Goal: Task Accomplishment & Management: Use online tool/utility

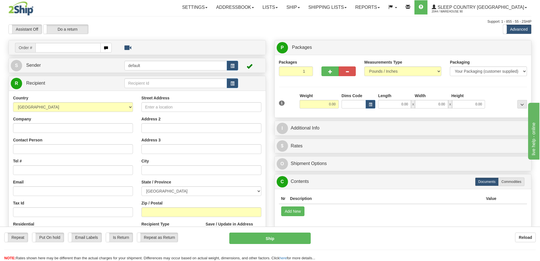
click at [62, 50] on input "text" at bounding box center [67, 48] width 65 height 10
type input "9000I058425"
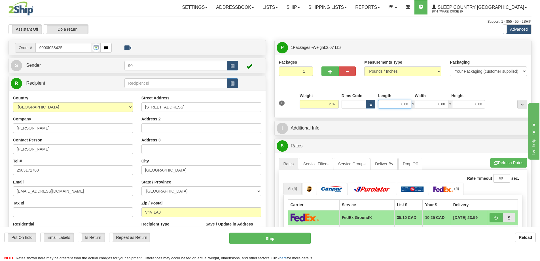
drag, startPoint x: 398, startPoint y: 104, endPoint x: 417, endPoint y: 106, distance: 18.8
click at [417, 106] on div "0.00 x 0.00 x 0.00" at bounding box center [431, 104] width 107 height 9
type input "22.00"
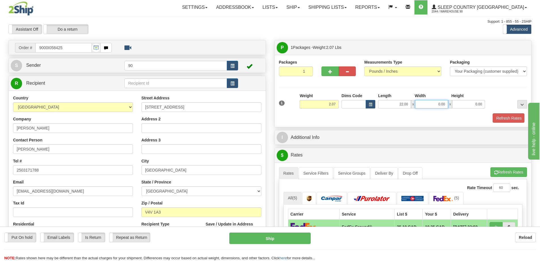
drag, startPoint x: 425, startPoint y: 103, endPoint x: 446, endPoint y: 103, distance: 21.8
click at [446, 103] on input "0.00" at bounding box center [431, 104] width 33 height 9
type input "18.00"
drag, startPoint x: 464, startPoint y: 104, endPoint x: 489, endPoint y: 102, distance: 24.4
click at [488, 104] on div "1 Weight 2.07 Dims Code x x" at bounding box center [403, 103] width 251 height 20
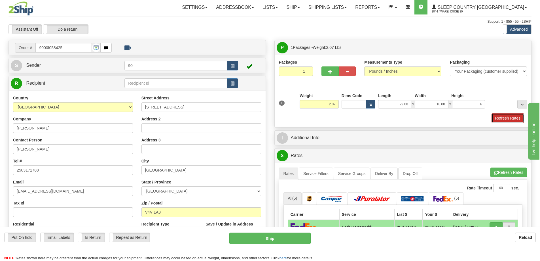
type input "6.00"
click at [509, 119] on button "Refresh Rates" at bounding box center [508, 118] width 33 height 10
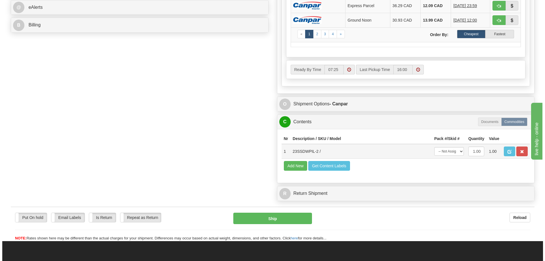
scroll to position [255, 0]
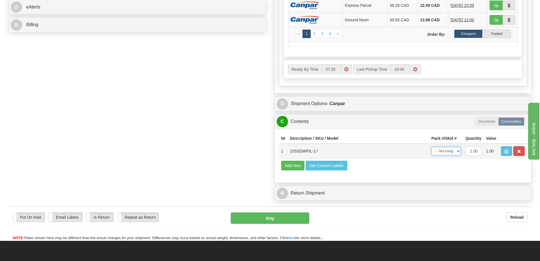
click at [452, 154] on select "-- Not Assigned -- Package 1" at bounding box center [446, 151] width 29 height 9
select select "0"
click at [432, 147] on select "-- Not Assigned -- Package 1" at bounding box center [446, 151] width 29 height 9
click at [263, 217] on button "Ship" at bounding box center [270, 217] width 79 height 11
type input "1"
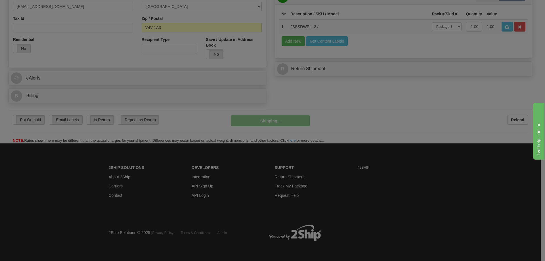
scroll to position [185, 0]
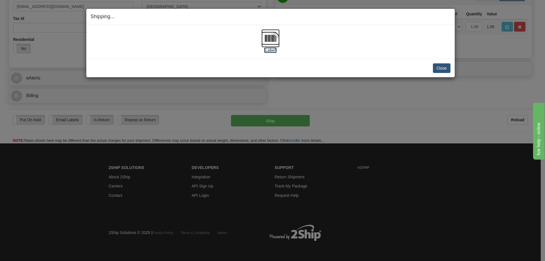
click at [268, 49] on label "[Label]" at bounding box center [270, 50] width 13 height 6
click at [442, 70] on button "Close" at bounding box center [441, 68] width 18 height 10
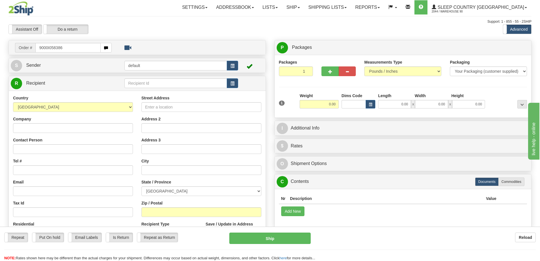
type input "9000I058386"
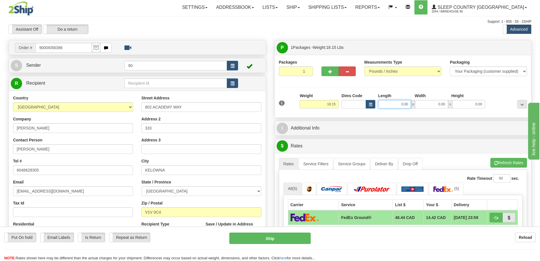
drag, startPoint x: 397, startPoint y: 103, endPoint x: 415, endPoint y: 105, distance: 17.7
click at [415, 105] on div "0.00 x 0.00 x 0.00" at bounding box center [431, 104] width 107 height 9
type input "20.00"
click at [446, 106] on input "0.00" at bounding box center [431, 104] width 33 height 9
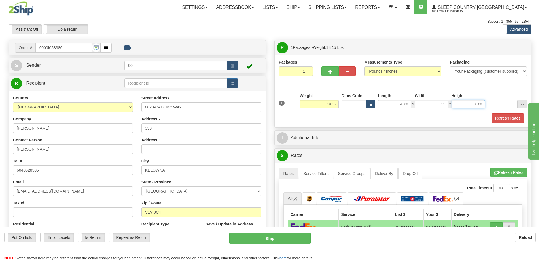
type input "11.00"
drag, startPoint x: 473, startPoint y: 105, endPoint x: 491, endPoint y: 105, distance: 17.9
click at [490, 105] on div "1 Weight 18.15 Dims Code x x" at bounding box center [403, 103] width 251 height 20
type input "11.00"
click at [501, 116] on button "Refresh Rates" at bounding box center [508, 118] width 33 height 10
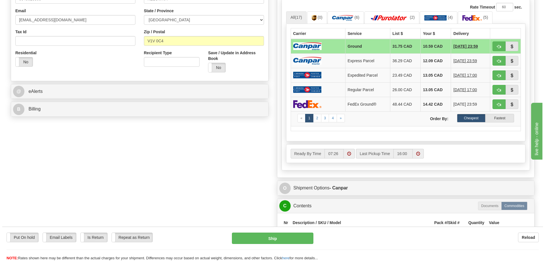
scroll to position [227, 0]
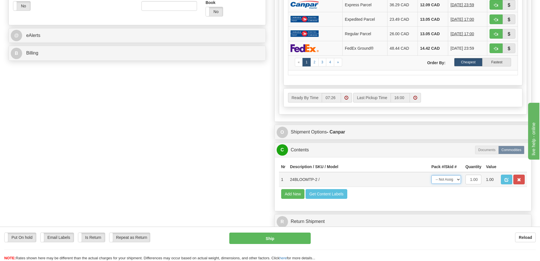
click at [451, 178] on select "-- Not Assigned -- Package 1" at bounding box center [446, 179] width 29 height 9
select select "0"
click at [432, 175] on select "-- Not Assigned -- Package 1" at bounding box center [446, 179] width 29 height 9
click at [285, 239] on button "Ship" at bounding box center [269, 237] width 81 height 11
type input "1"
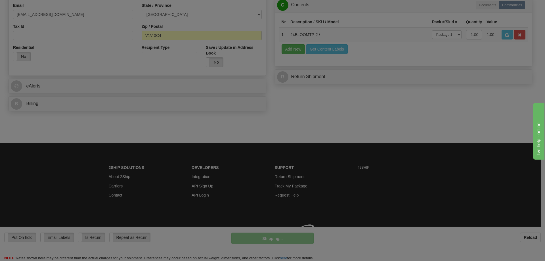
scroll to position [185, 0]
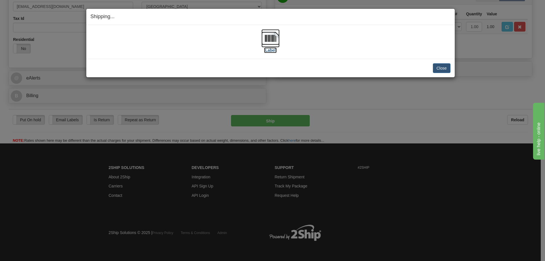
click at [268, 51] on label "[Label]" at bounding box center [270, 50] width 13 height 6
click at [440, 69] on button "Close" at bounding box center [441, 68] width 18 height 10
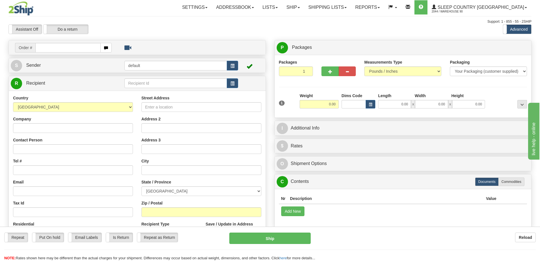
click at [60, 48] on input "text" at bounding box center [67, 48] width 65 height 10
type input "9000I059683"
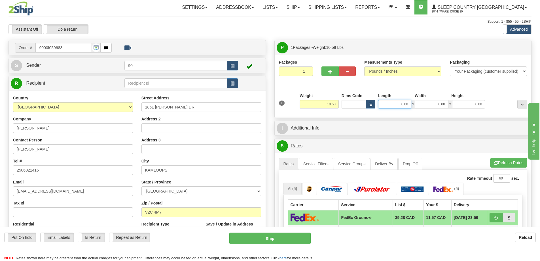
drag, startPoint x: 398, startPoint y: 104, endPoint x: 436, endPoint y: 108, distance: 38.2
click at [436, 108] on div "0.00 x 0.00 x 0.00" at bounding box center [431, 104] width 107 height 9
type input "16.00"
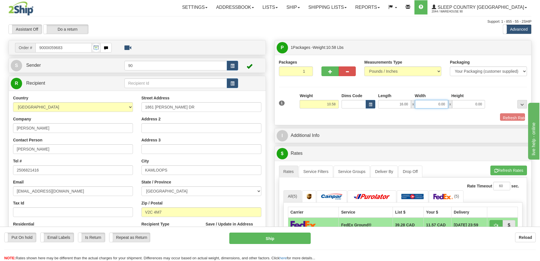
drag, startPoint x: 430, startPoint y: 106, endPoint x: 450, endPoint y: 105, distance: 19.9
click at [449, 106] on div "16.00 x 0.00 x 0.00" at bounding box center [431, 104] width 107 height 9
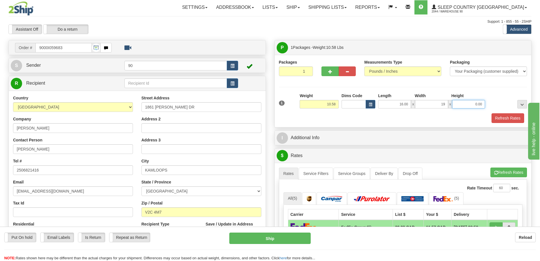
type input "19.00"
drag, startPoint x: 467, startPoint y: 105, endPoint x: 499, endPoint y: 106, distance: 32.3
click at [499, 106] on div "1 Weight 10.58 Dims Code x x" at bounding box center [403, 103] width 251 height 20
type input "10.00"
click at [514, 118] on button "Refresh Rates" at bounding box center [508, 118] width 33 height 10
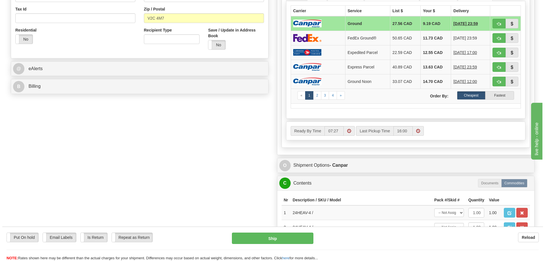
scroll to position [227, 0]
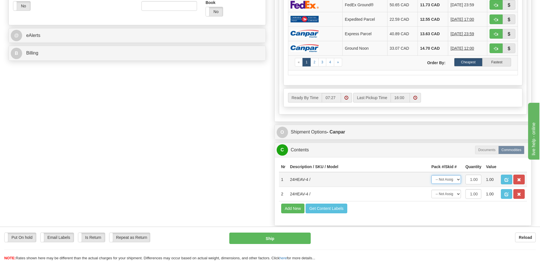
click at [450, 179] on select "-- Not Assigned -- Package 1" at bounding box center [446, 179] width 29 height 9
select select "0"
click at [432, 175] on select "-- Not Assigned -- Package 1" at bounding box center [446, 179] width 29 height 9
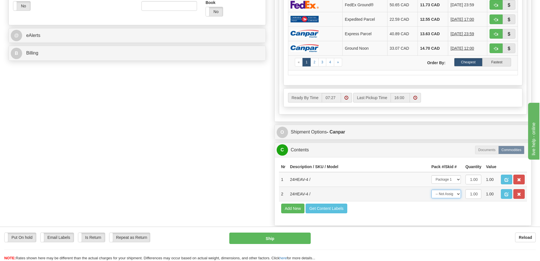
click at [448, 194] on select "-- Not Assigned -- Package 1" at bounding box center [446, 193] width 29 height 9
select select "0"
click at [432, 189] on select "-- Not Assigned -- Package 1" at bounding box center [446, 193] width 29 height 9
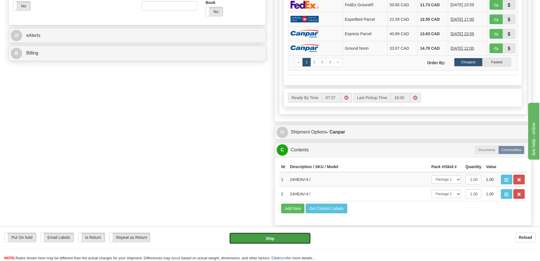
click at [279, 239] on button "Ship" at bounding box center [269, 237] width 81 height 11
type input "1"
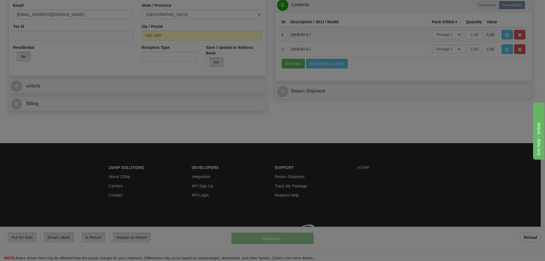
scroll to position [185, 0]
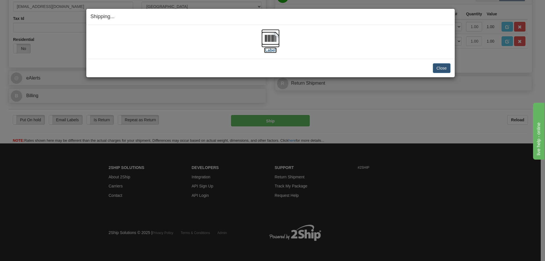
click at [272, 52] on label "[Label]" at bounding box center [270, 50] width 13 height 6
click at [443, 69] on button "Close" at bounding box center [441, 68] width 18 height 10
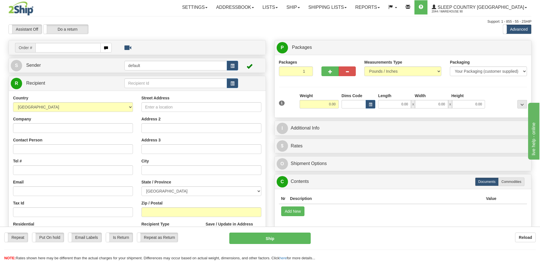
click at [70, 47] on input "text" at bounding box center [67, 48] width 65 height 10
type input "9000I058672"
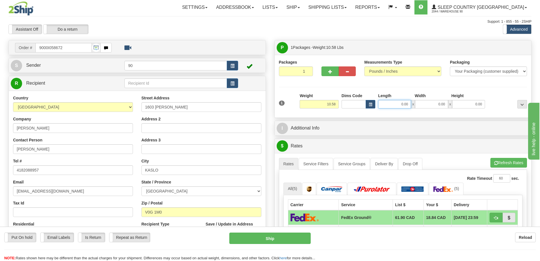
drag, startPoint x: 400, startPoint y: 104, endPoint x: 426, endPoint y: 107, distance: 26.0
click at [425, 107] on div "0.00 x 0.00 x 0.00" at bounding box center [431, 104] width 107 height 9
type input "16.00"
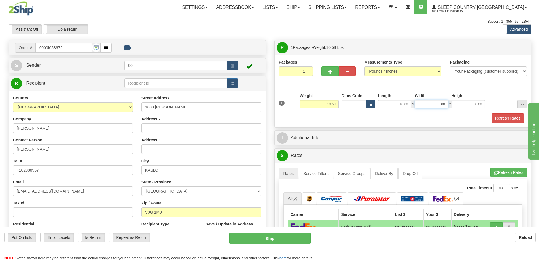
drag, startPoint x: 428, startPoint y: 103, endPoint x: 450, endPoint y: 102, distance: 22.4
click at [450, 103] on div "16.00 x 0.00 x 0.00" at bounding box center [431, 104] width 107 height 9
type input "19.00"
drag, startPoint x: 472, startPoint y: 106, endPoint x: 489, endPoint y: 106, distance: 17.0
click at [489, 106] on div "1 Weight 10.58 Dims Code x x" at bounding box center [403, 103] width 251 height 20
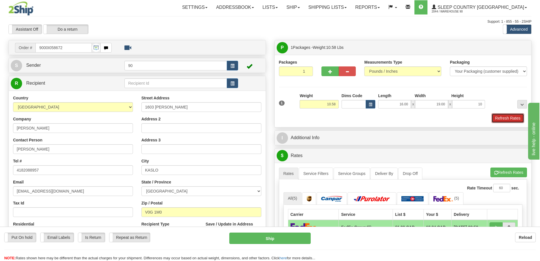
type input "10.00"
click at [509, 116] on button "Refresh Rates" at bounding box center [508, 118] width 33 height 10
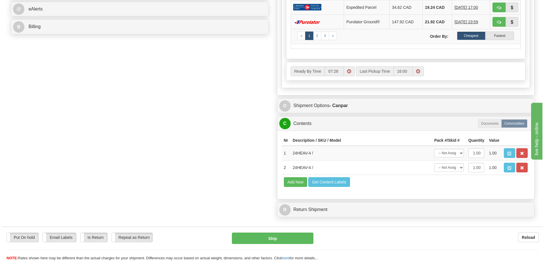
scroll to position [255, 0]
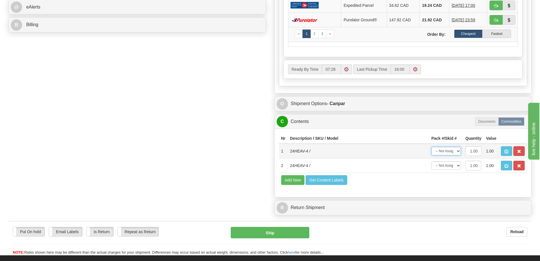
click at [454, 152] on select "-- Not Assigned -- Package 1" at bounding box center [446, 151] width 29 height 9
select select "0"
click at [432, 147] on select "-- Not Assigned -- Package 1" at bounding box center [446, 151] width 29 height 9
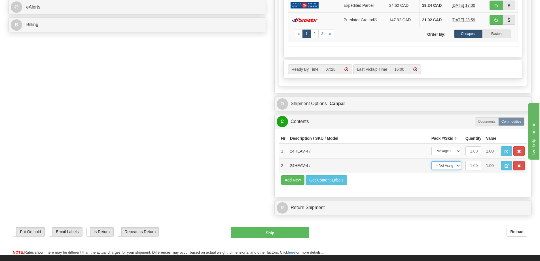
click at [450, 166] on select "-- Not Assigned -- Package 1" at bounding box center [446, 165] width 29 height 9
select select "0"
click at [432, 161] on select "-- Not Assigned -- Package 1" at bounding box center [446, 165] width 29 height 9
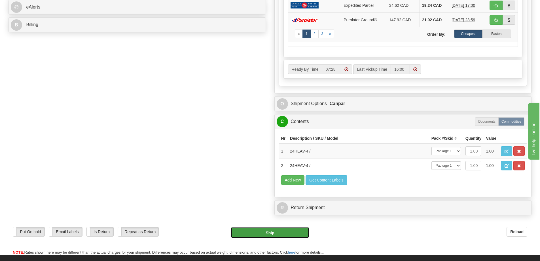
click at [265, 231] on button "Ship" at bounding box center [270, 232] width 79 height 11
type input "1"
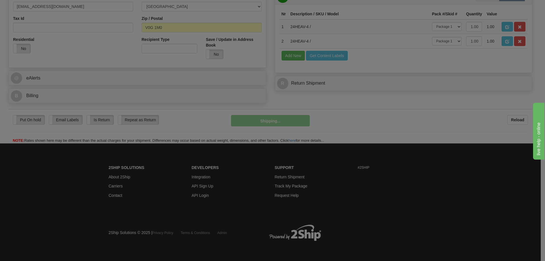
scroll to position [185, 0]
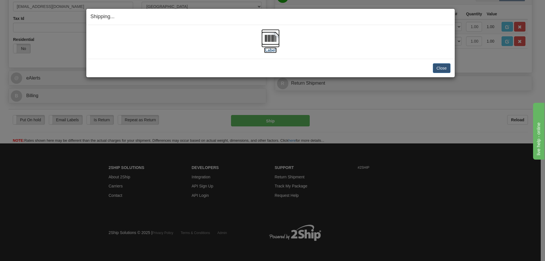
click at [271, 51] on label "[Label]" at bounding box center [270, 50] width 13 height 6
click at [439, 69] on button "Close" at bounding box center [441, 68] width 18 height 10
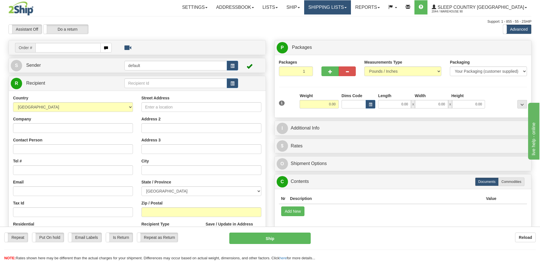
click at [351, 7] on link "Shipping lists" at bounding box center [327, 7] width 47 height 14
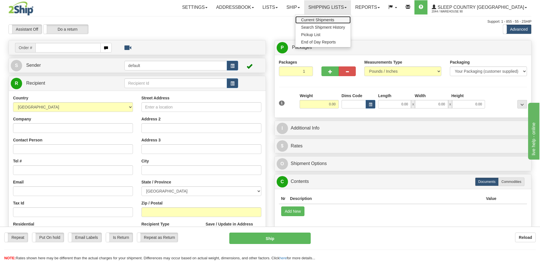
click at [334, 18] on span "Current Shipments" at bounding box center [317, 20] width 33 height 5
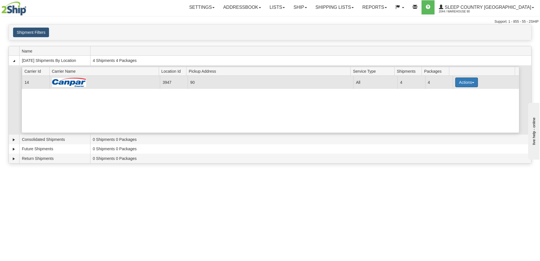
click at [468, 82] on button "Actions" at bounding box center [466, 82] width 23 height 10
click at [451, 100] on span "Close" at bounding box center [444, 100] width 13 height 4
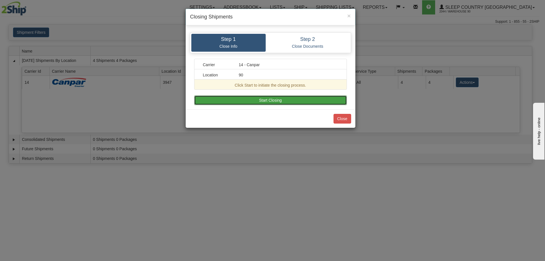
click at [335, 100] on button "Start Closing" at bounding box center [270, 100] width 153 height 10
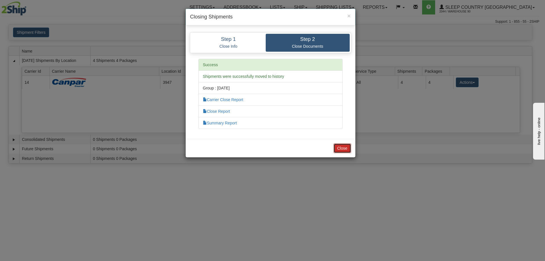
click at [339, 149] on button "Close" at bounding box center [342, 148] width 18 height 10
